Goal: Information Seeking & Learning: Learn about a topic

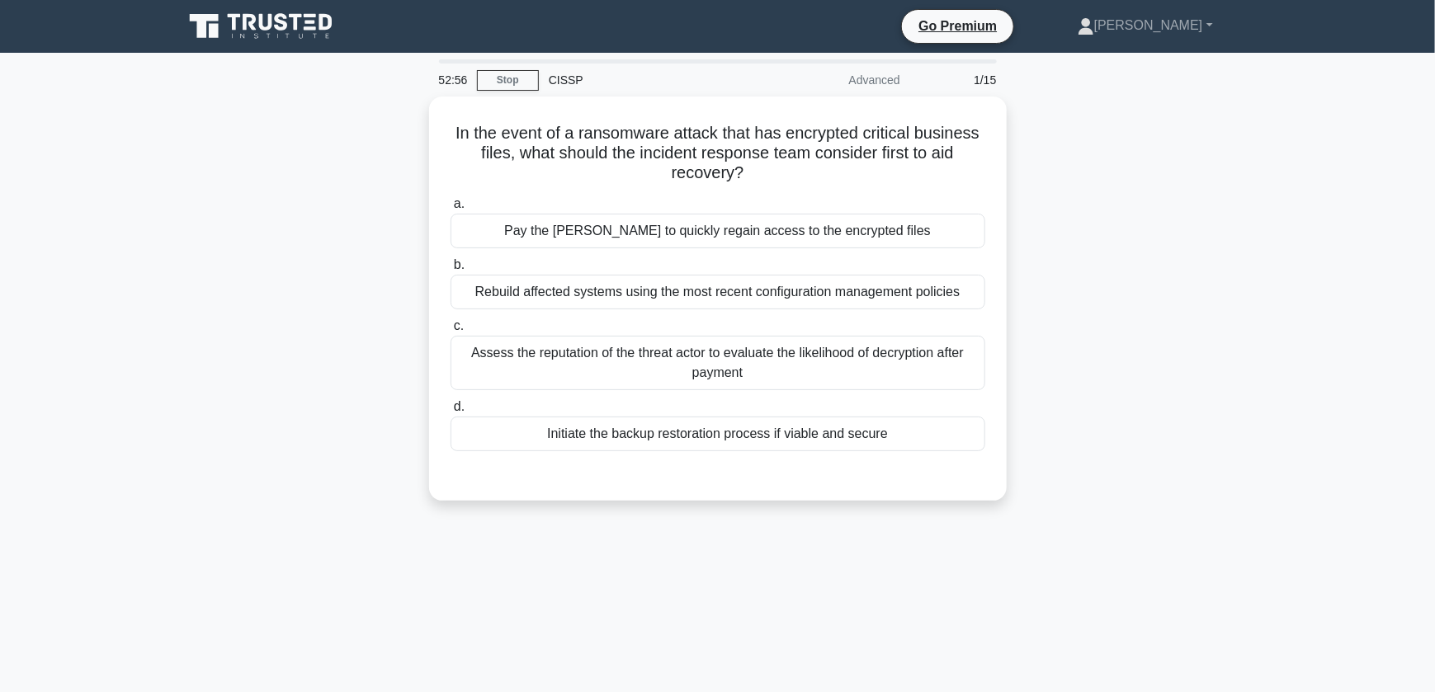
click at [1038, 353] on div "In the event of a ransomware attack that has encrypted critical business files,…" at bounding box center [717, 309] width 1089 height 424
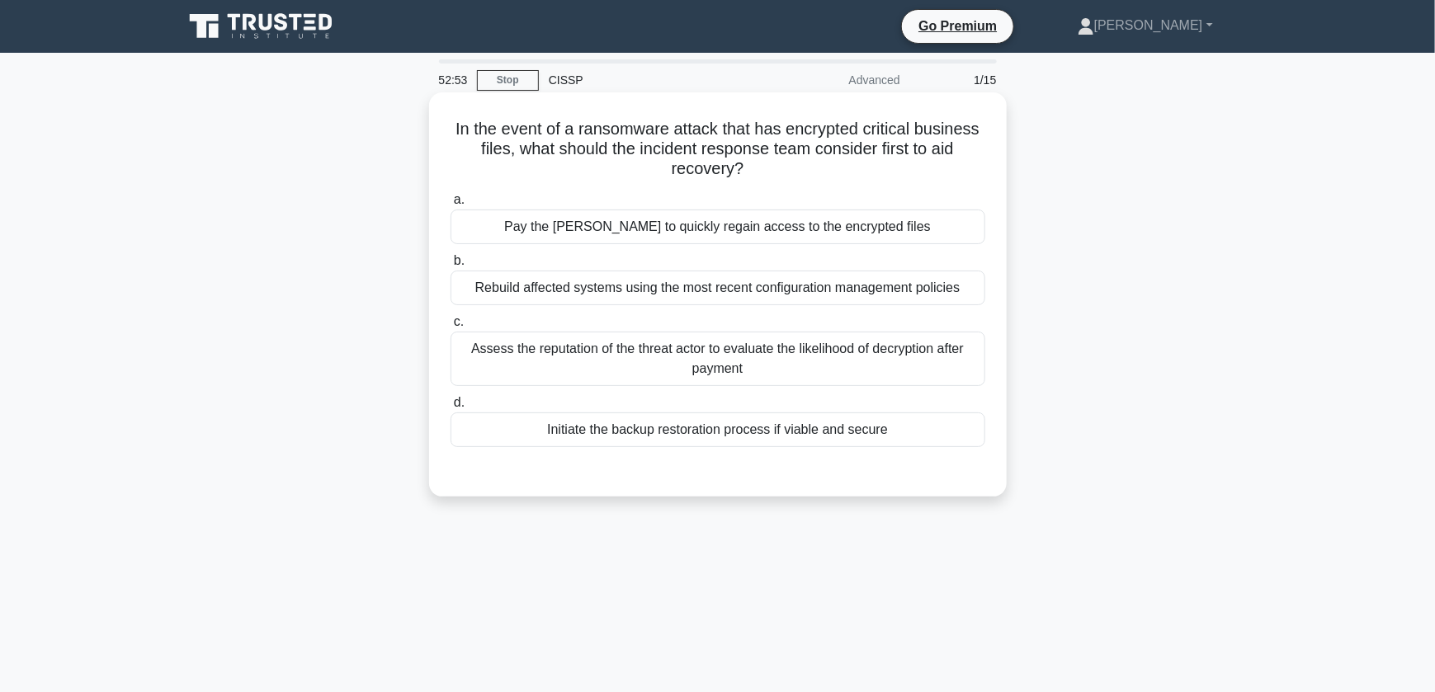
click at [677, 464] on div at bounding box center [718, 463] width 535 height 13
click at [725, 431] on div "Initiate the backup restoration process if viable and secure" at bounding box center [718, 430] width 535 height 35
click at [451, 408] on input "d. Initiate the backup restoration process if viable and secure" at bounding box center [451, 403] width 0 height 11
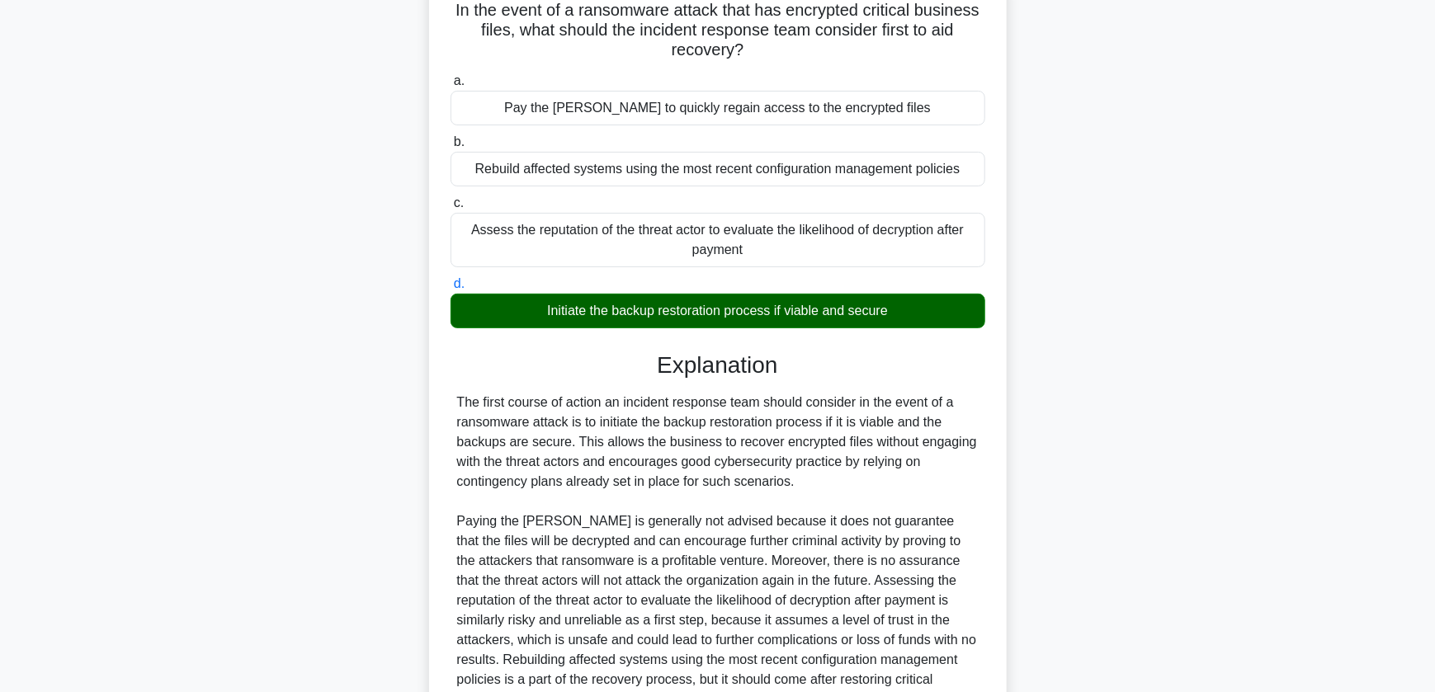
scroll to position [285, 0]
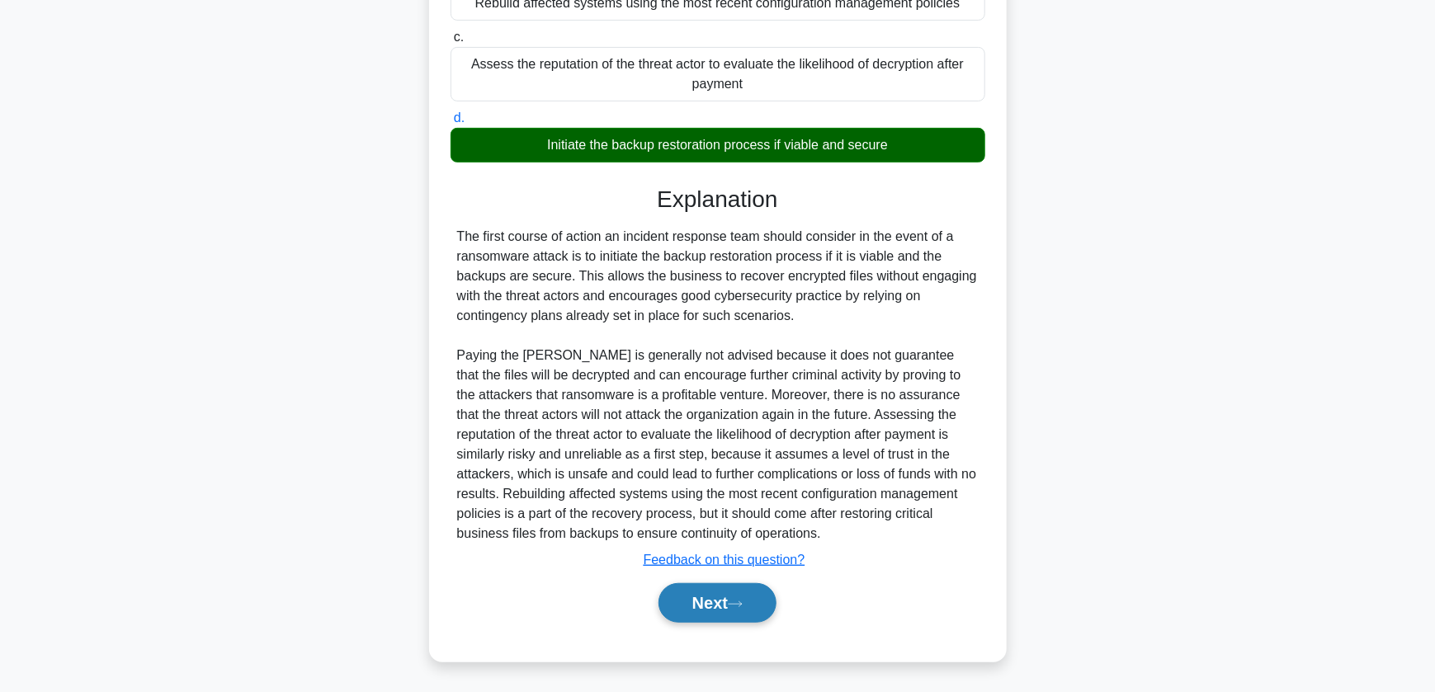
click at [716, 613] on button "Next" at bounding box center [718, 603] width 118 height 40
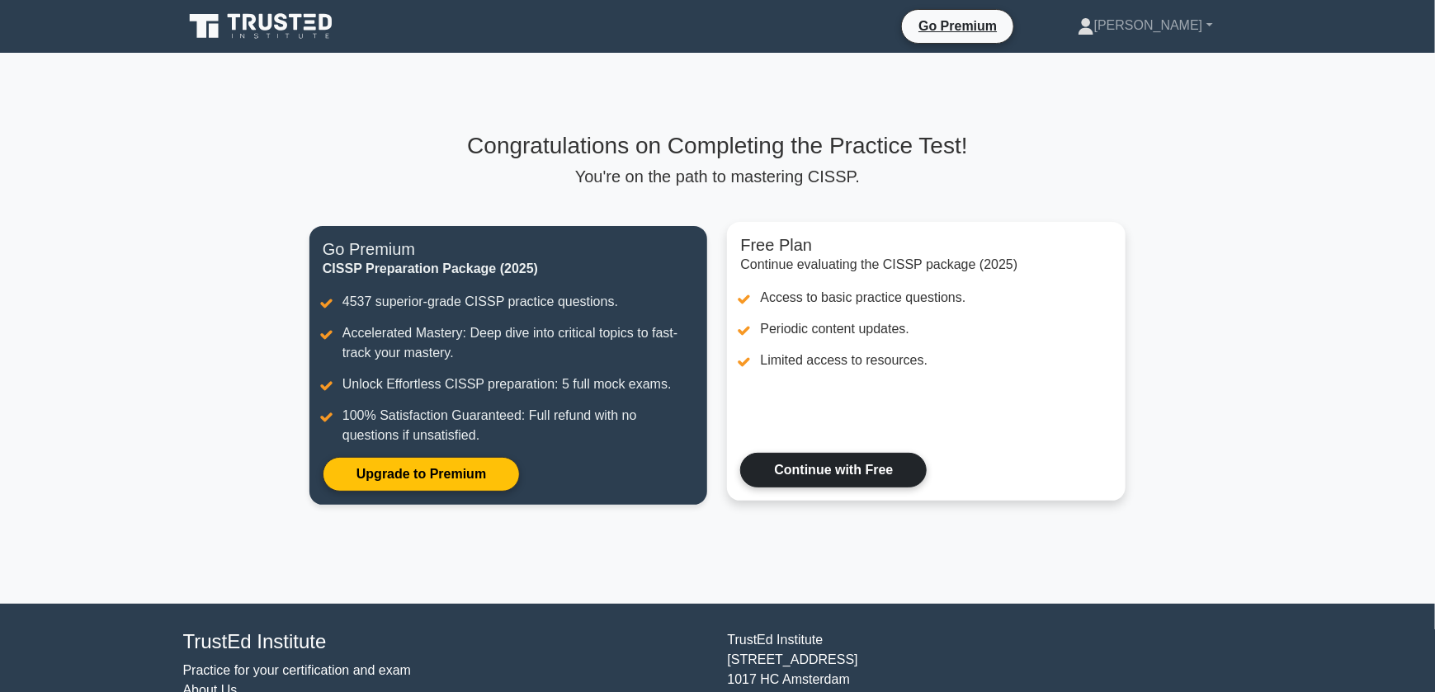
click at [826, 473] on link "Continue with Free" at bounding box center [833, 470] width 187 height 35
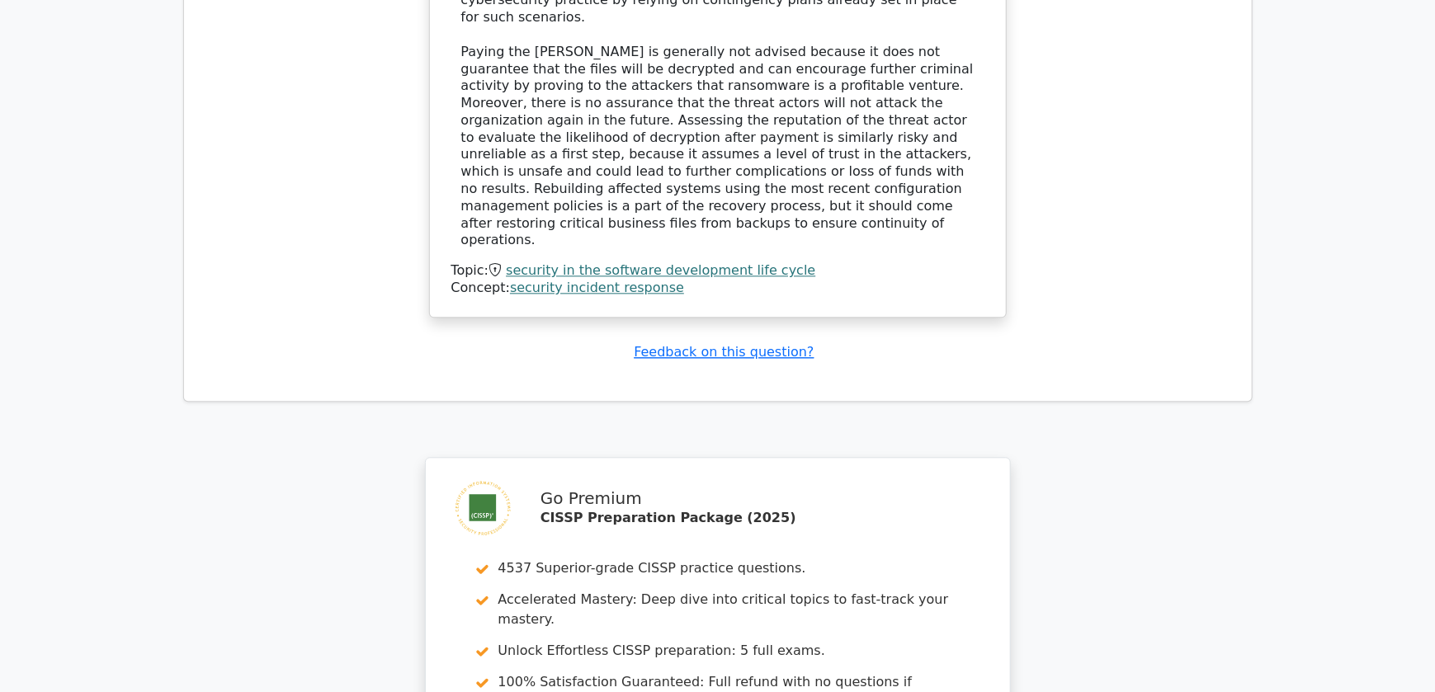
scroll to position [1959, 0]
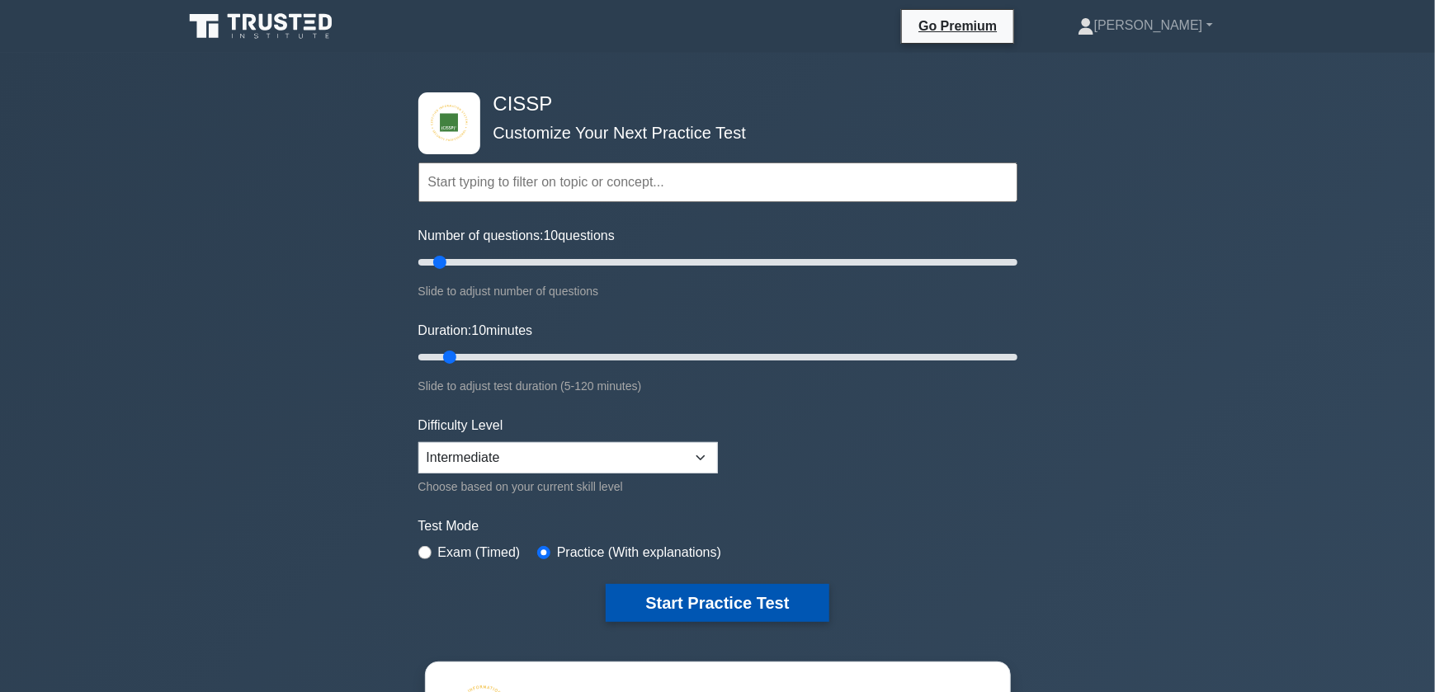
click at [710, 597] on button "Start Practice Test" at bounding box center [717, 603] width 223 height 38
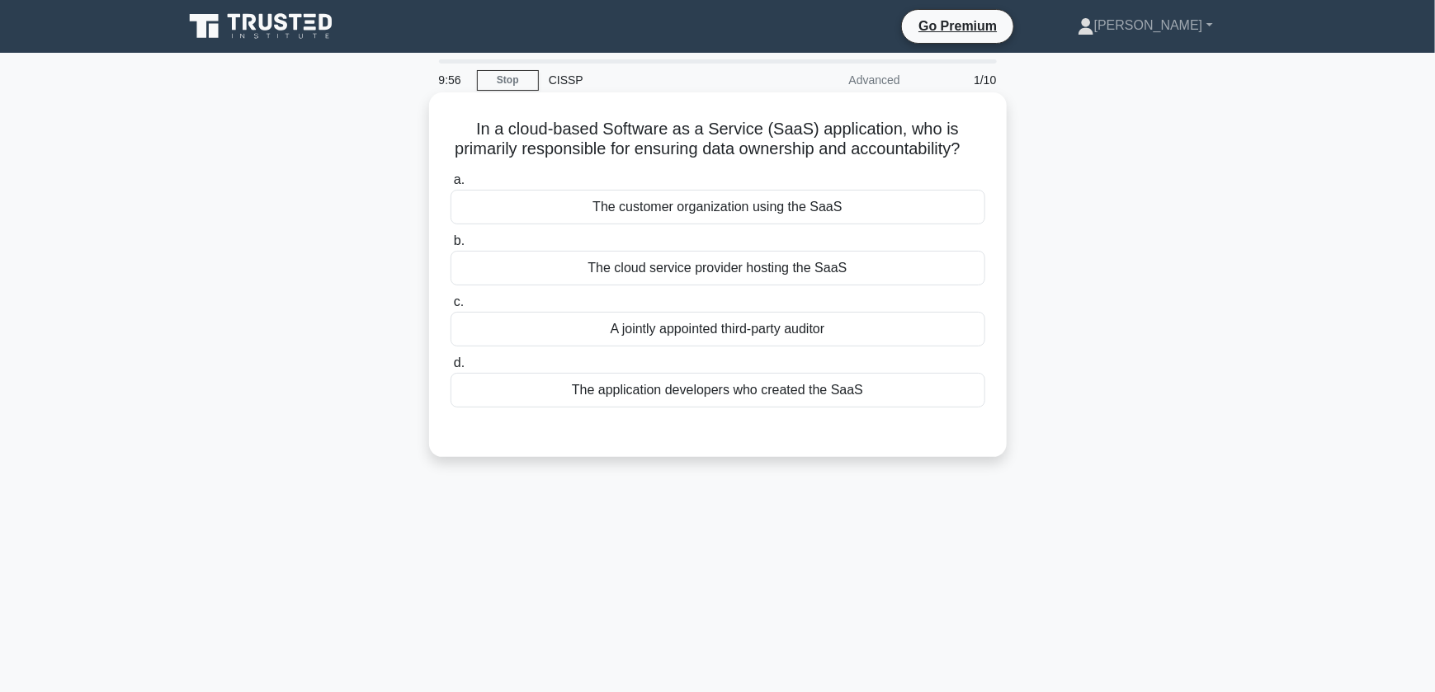
drag, startPoint x: 477, startPoint y: 128, endPoint x: 764, endPoint y: 172, distance: 290.6
click at [764, 160] on h5 "In a cloud-based Software as a Service (SaaS) application, who is primarily res…" at bounding box center [718, 139] width 538 height 41
drag, startPoint x: 764, startPoint y: 172, endPoint x: 773, endPoint y: 182, distance: 13.4
click at [773, 182] on div "In a cloud-based Software as a Service (SaaS) application, who is primarily res…" at bounding box center [718, 275] width 564 height 352
click at [798, 224] on div "The customer organization using the SaaS" at bounding box center [718, 207] width 535 height 35
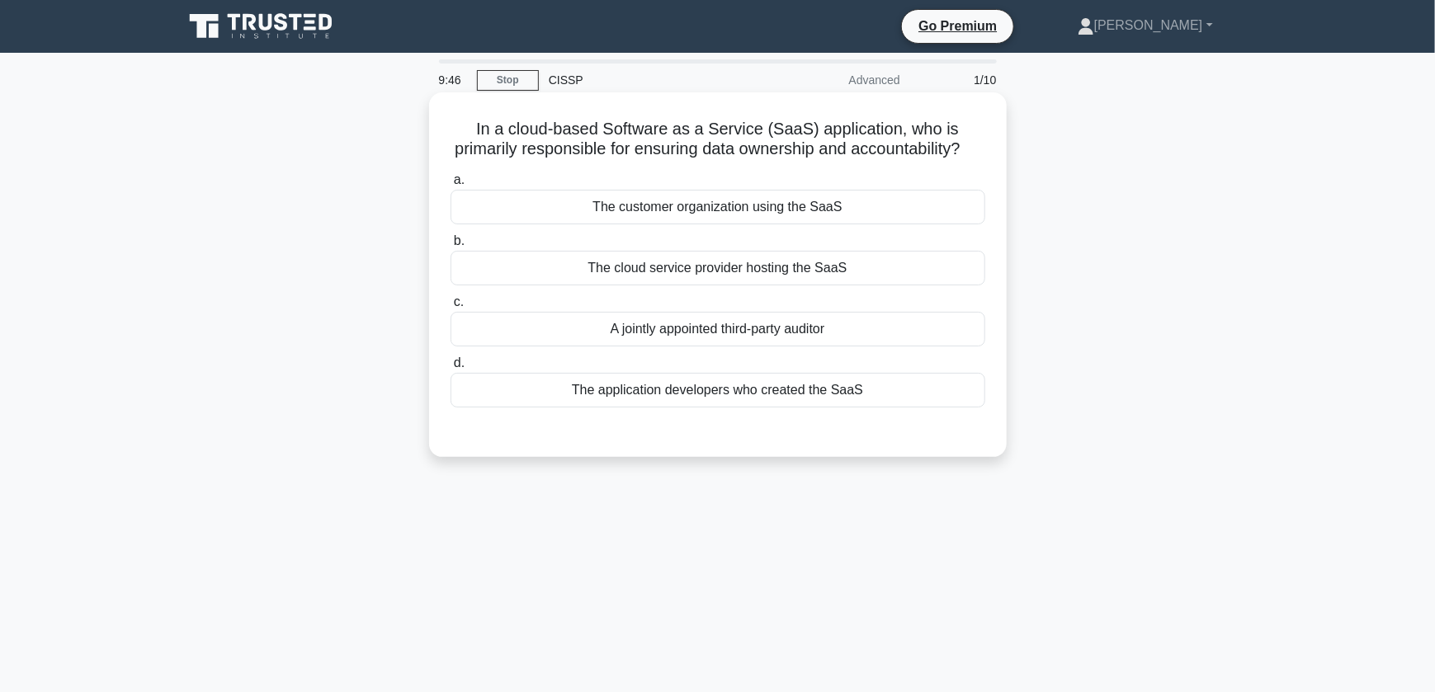
click at [451, 186] on input "a. The customer organization using the SaaS" at bounding box center [451, 180] width 0 height 11
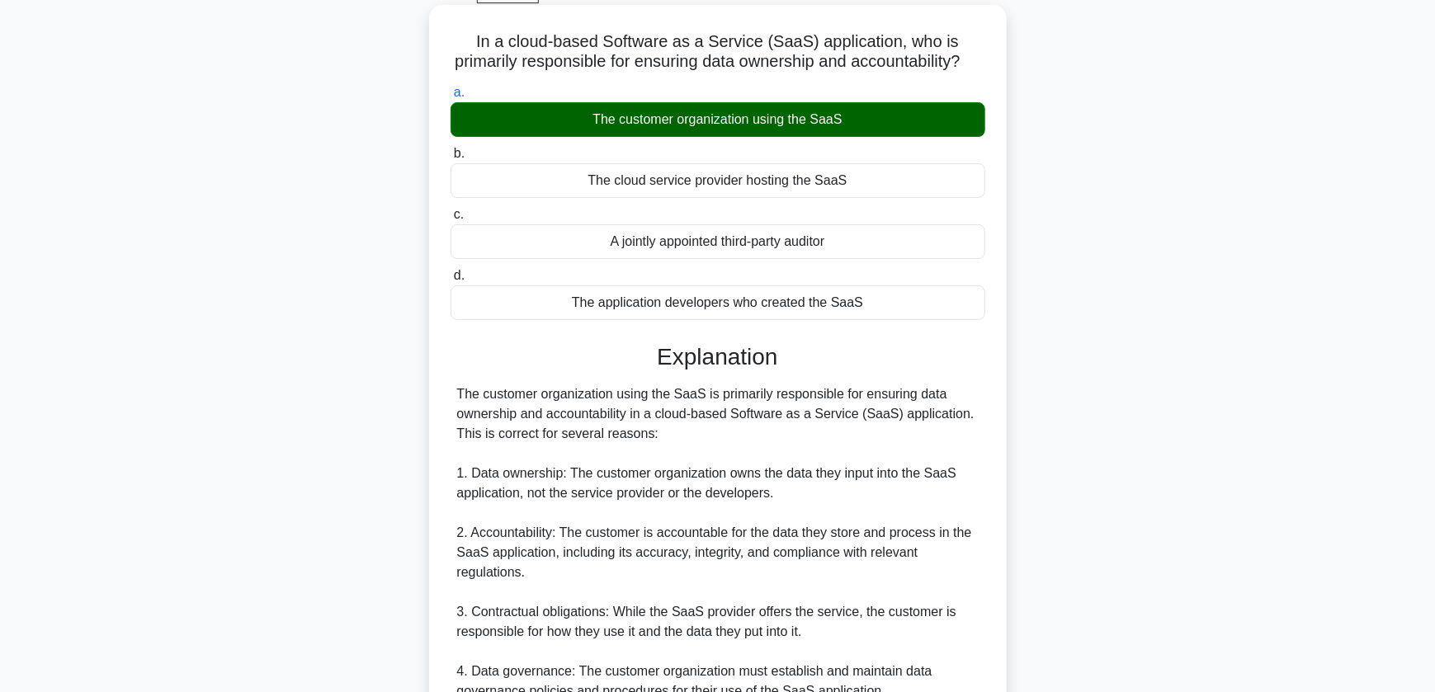
scroll to position [165, 0]
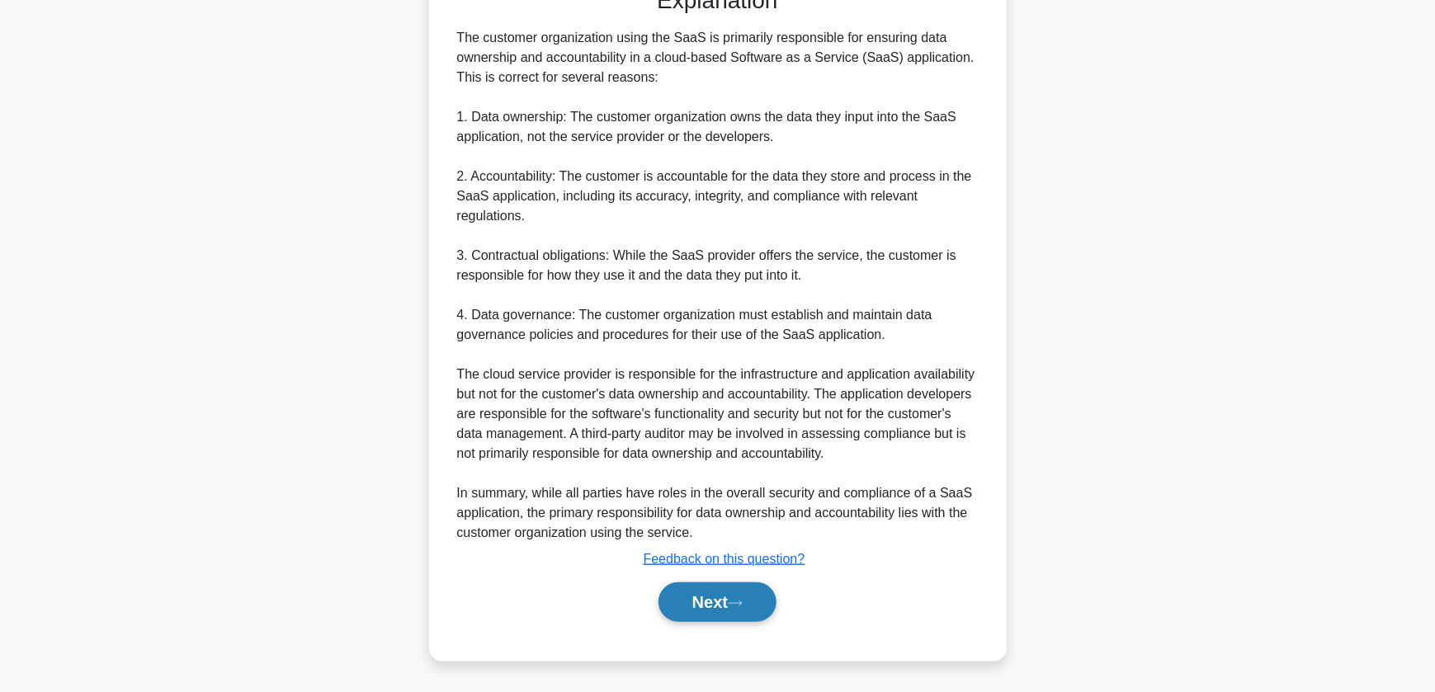
drag, startPoint x: 722, startPoint y: 602, endPoint x: 763, endPoint y: 612, distance: 42.2
click at [722, 602] on button "Next" at bounding box center [718, 603] width 118 height 40
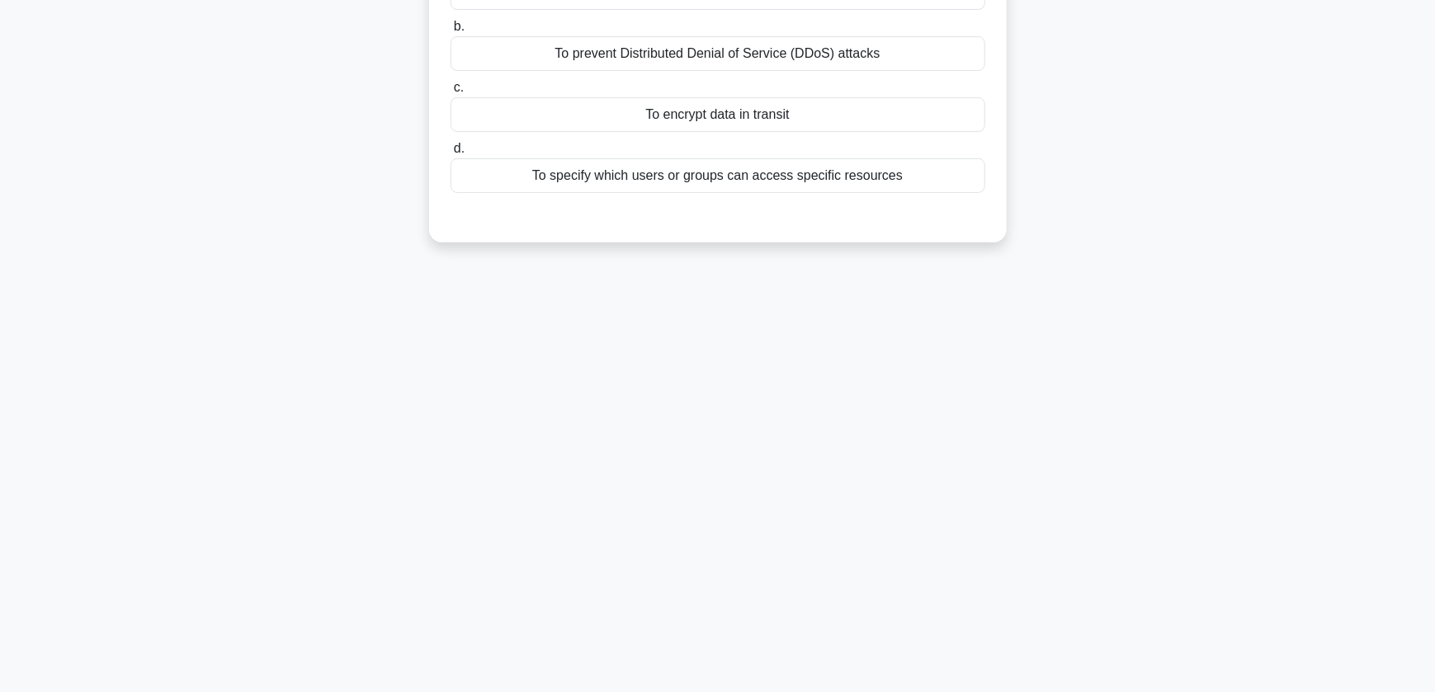
scroll to position [0, 0]
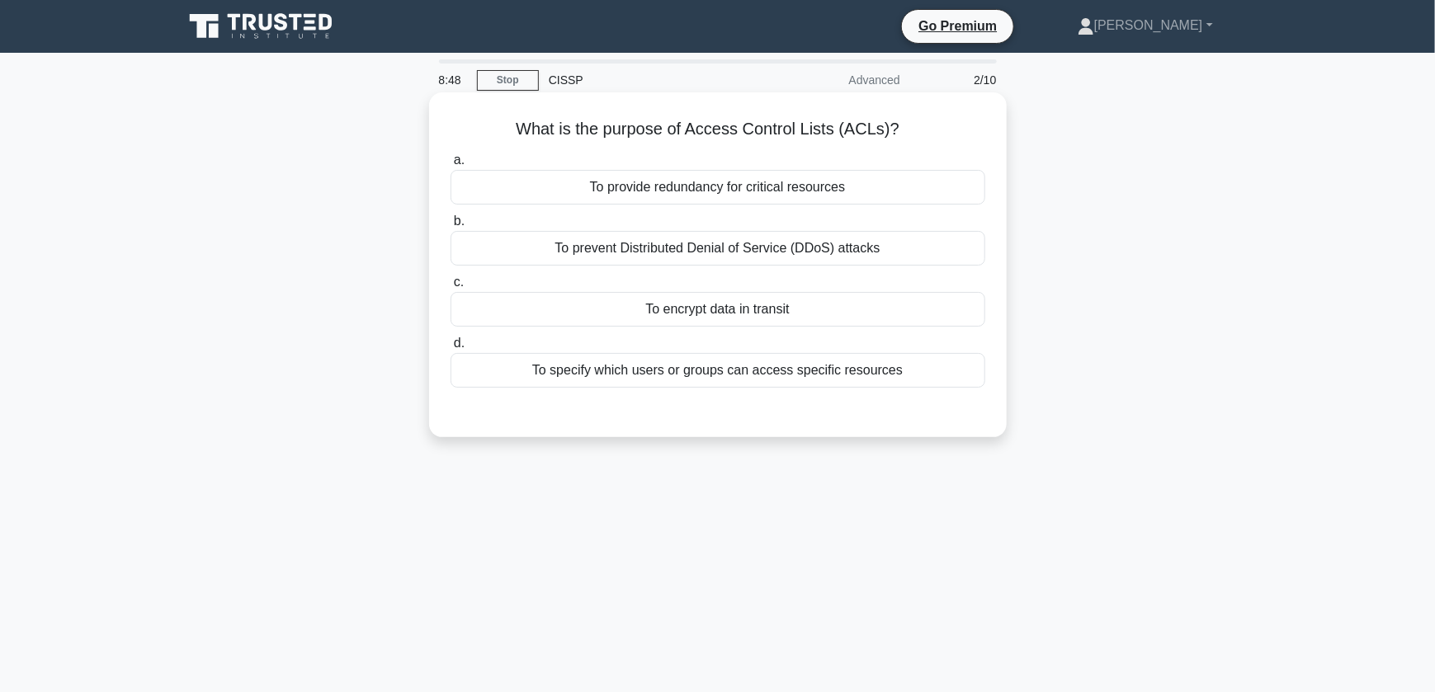
click at [688, 378] on div "To specify which users or groups can access specific resources" at bounding box center [718, 370] width 535 height 35
click at [451, 349] on input "d. To specify which users or groups can access specific resources" at bounding box center [451, 343] width 0 height 11
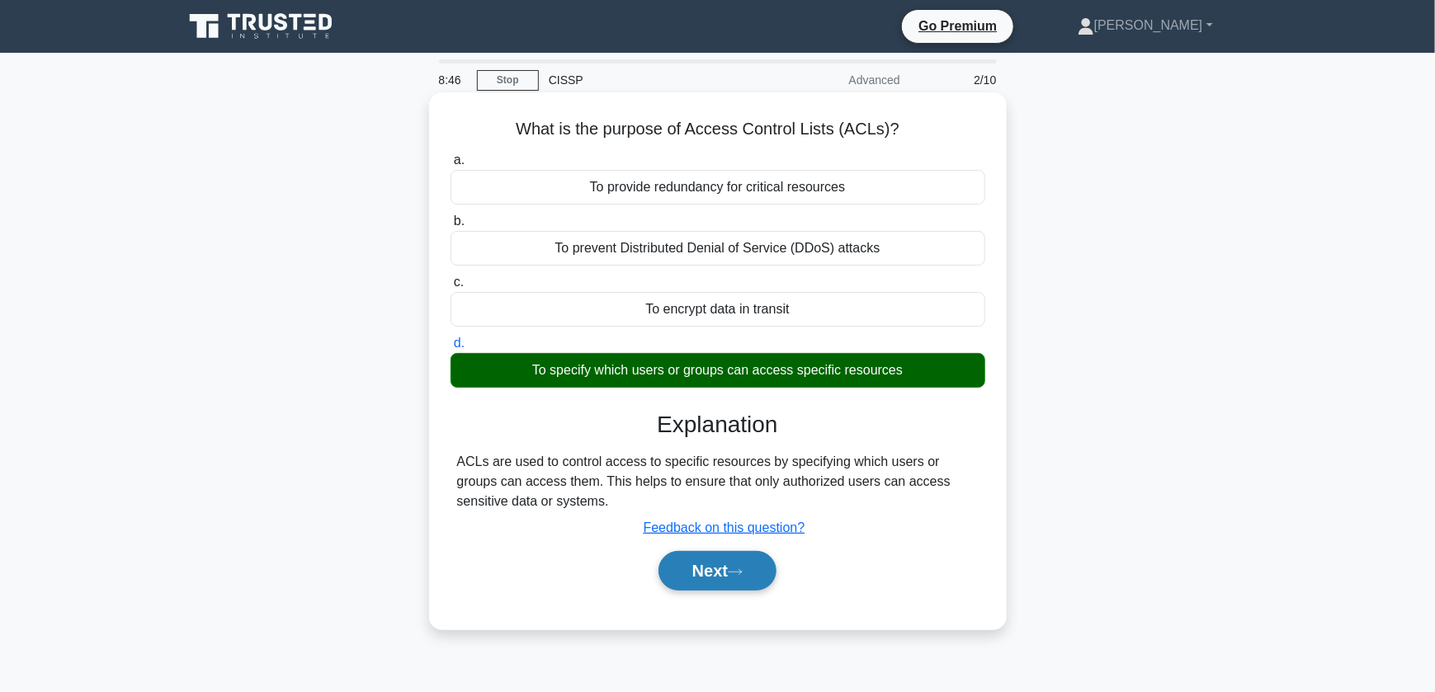
click at [732, 567] on button "Next" at bounding box center [718, 571] width 118 height 40
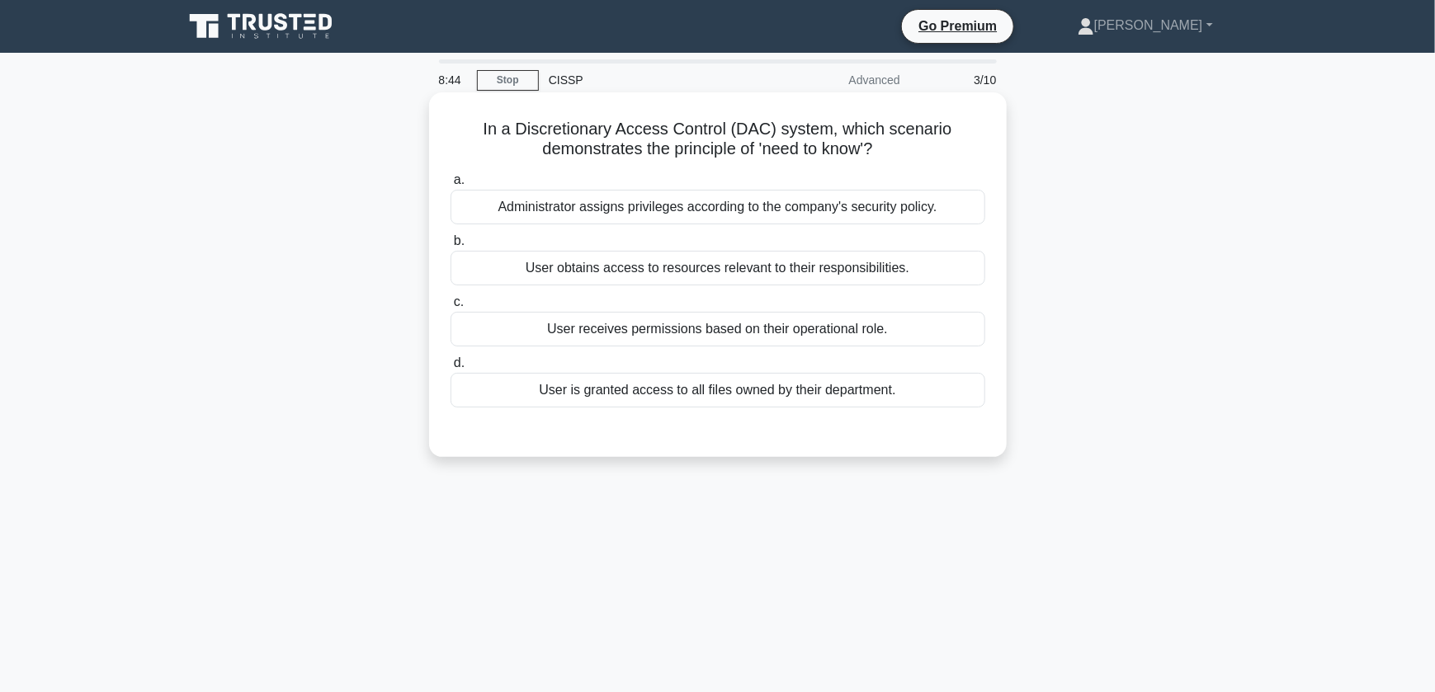
drag, startPoint x: 493, startPoint y: 125, endPoint x: 939, endPoint y: 147, distance: 447.0
click at [939, 147] on h5 "In a Discretionary Access Control (DAC) system, which scenario demonstrates the…" at bounding box center [718, 139] width 538 height 41
drag, startPoint x: 939, startPoint y: 147, endPoint x: 805, endPoint y: 151, distance: 133.8
click at [805, 151] on h5 "In a Discretionary Access Control (DAC) system, which scenario demonstrates the…" at bounding box center [718, 139] width 538 height 41
click at [730, 145] on h5 "In a Discretionary Access Control (DAC) system, which scenario demonstrates the…" at bounding box center [718, 139] width 538 height 41
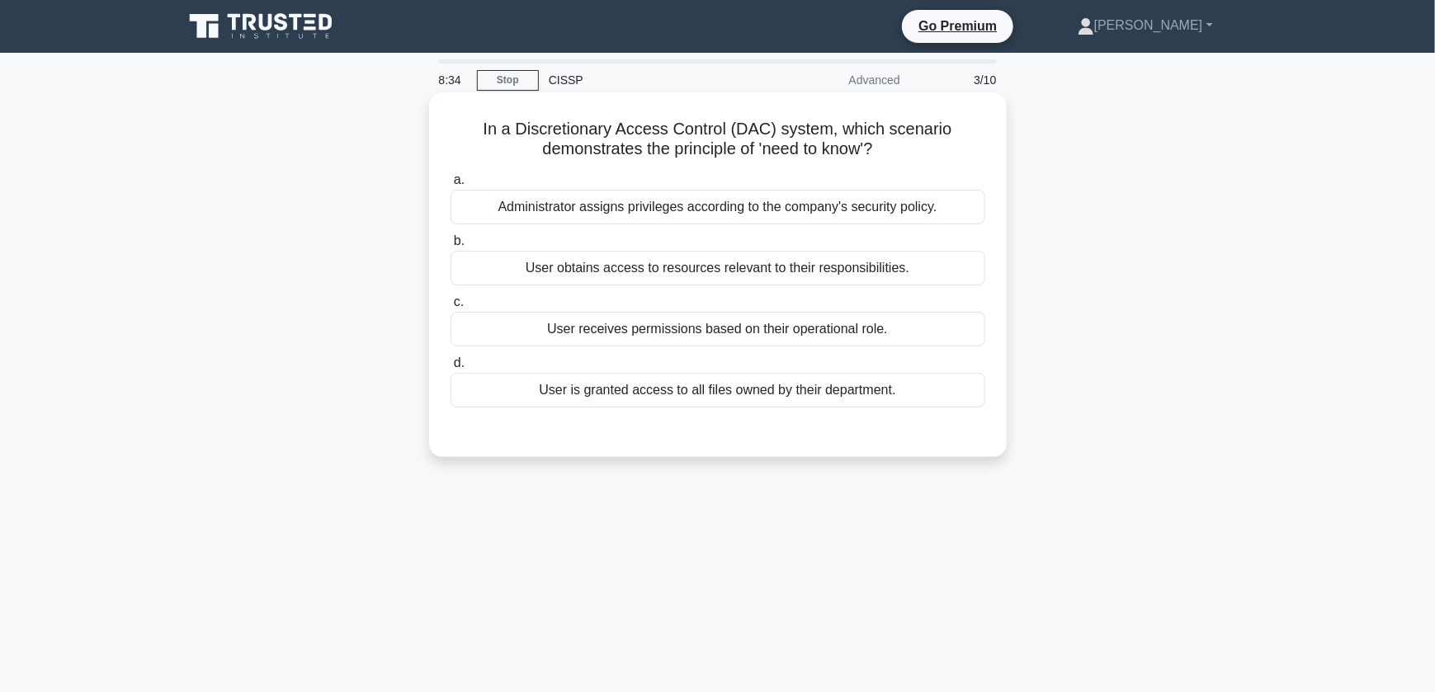
click at [796, 429] on div at bounding box center [718, 424] width 535 height 13
